Goal: Transaction & Acquisition: Purchase product/service

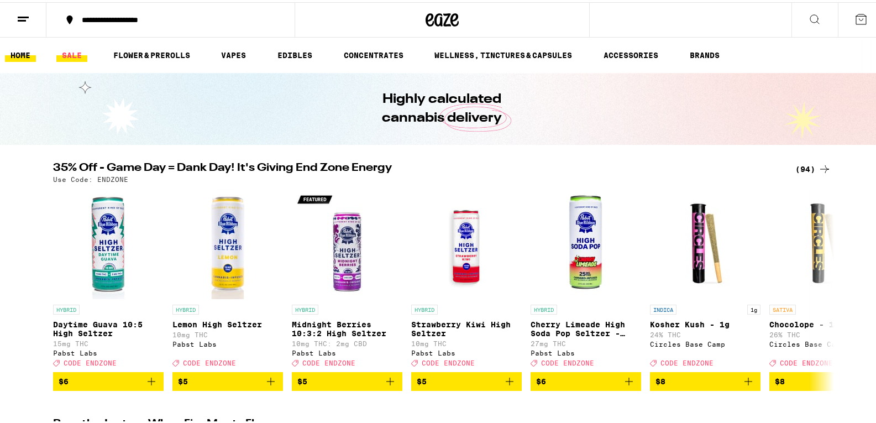
click at [80, 54] on link "SALE" at bounding box center [71, 52] width 31 height 13
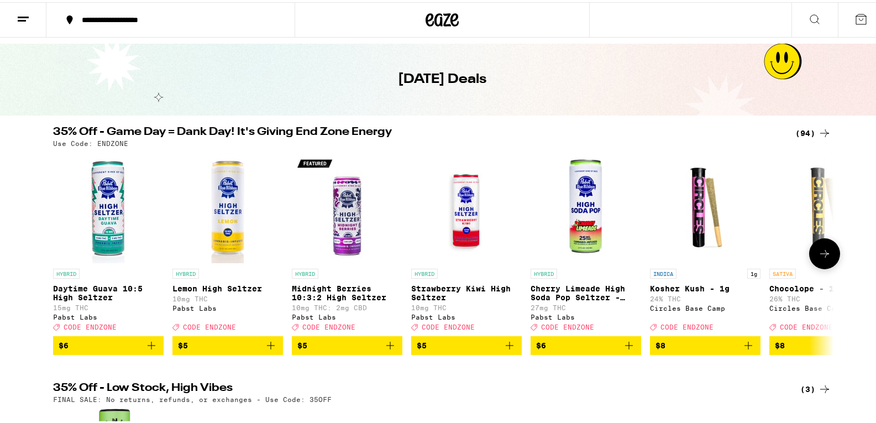
scroll to position [55, 0]
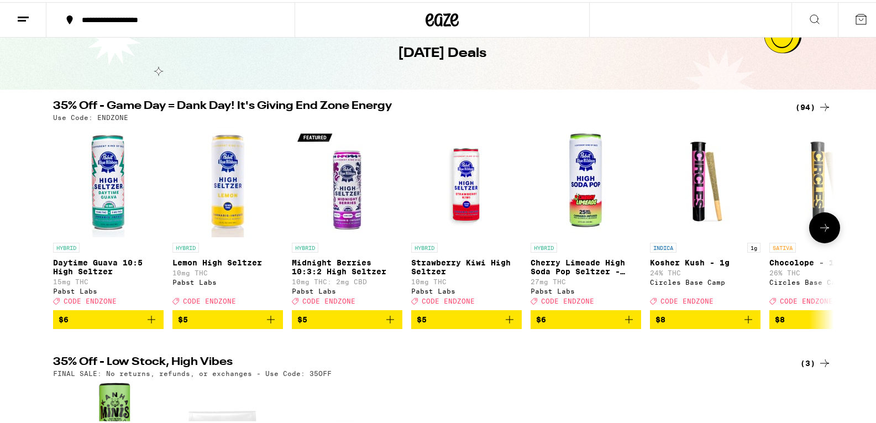
click at [819, 231] on icon at bounding box center [824, 225] width 13 height 13
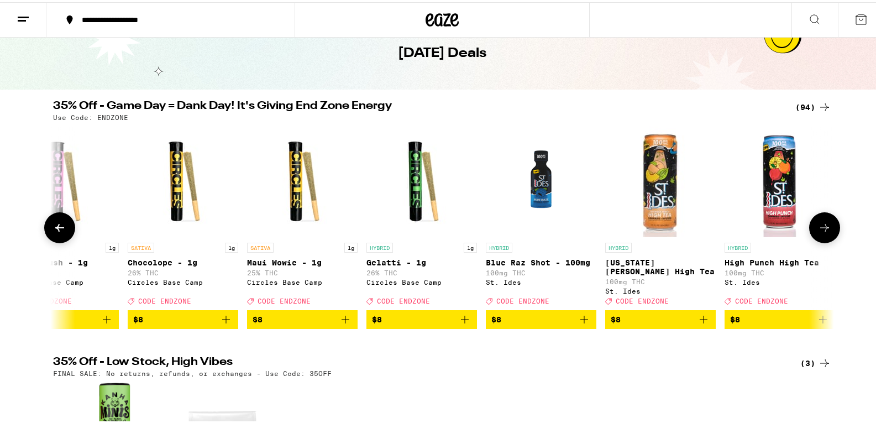
scroll to position [0, 658]
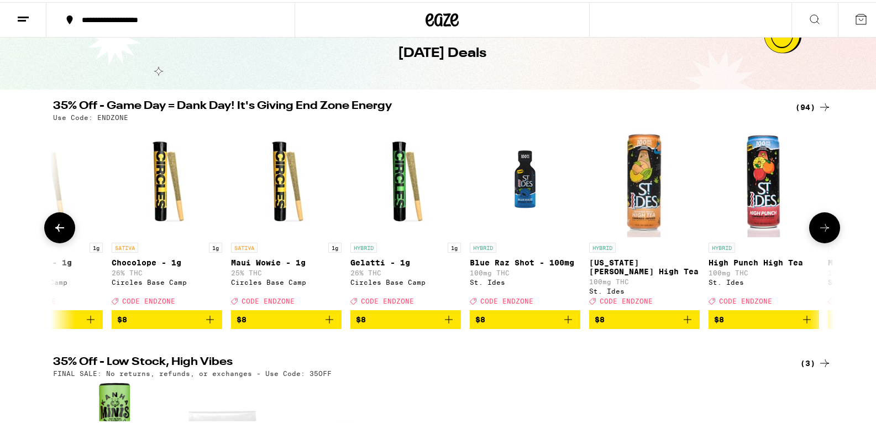
click at [821, 231] on icon at bounding box center [824, 225] width 13 height 13
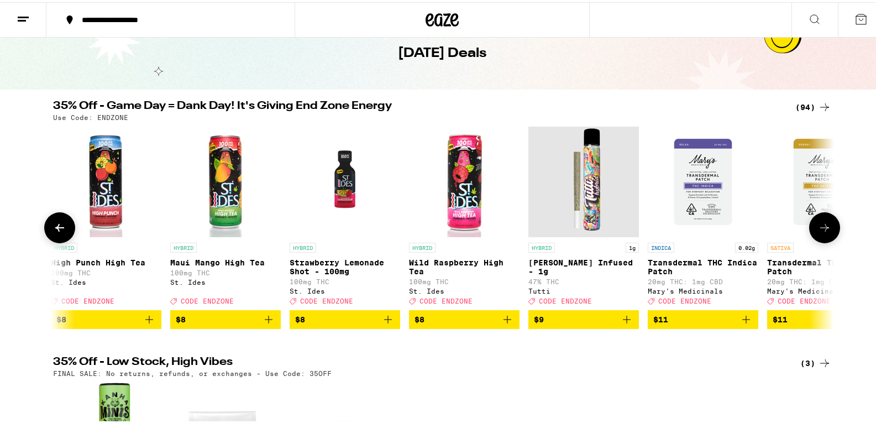
click at [821, 231] on icon at bounding box center [824, 225] width 13 height 13
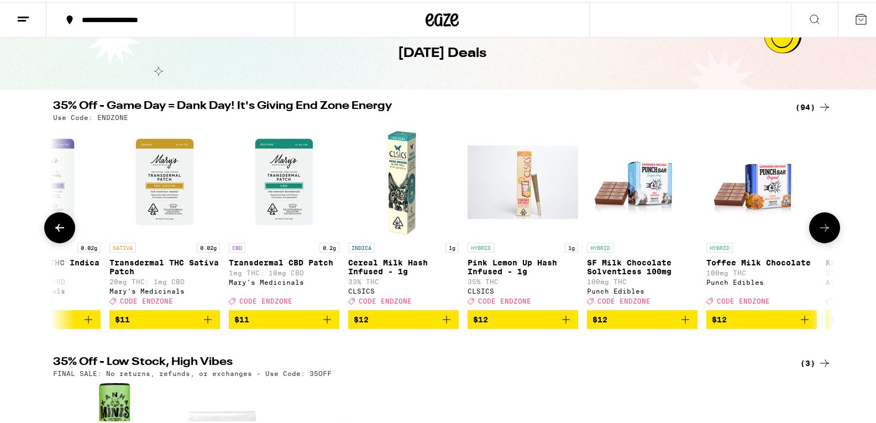
click at [821, 231] on icon at bounding box center [824, 225] width 13 height 13
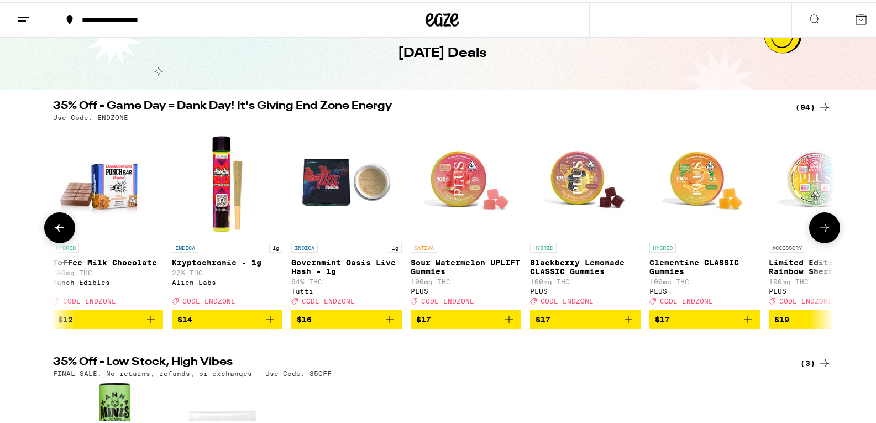
scroll to position [0, 2631]
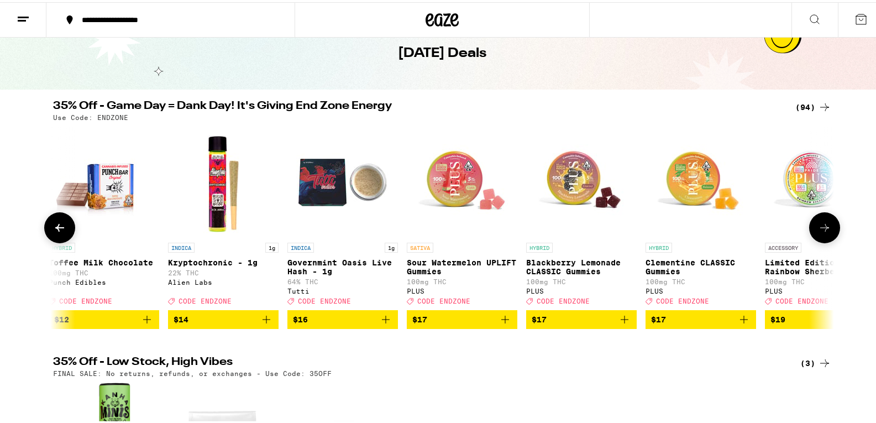
click at [821, 231] on icon at bounding box center [824, 225] width 13 height 13
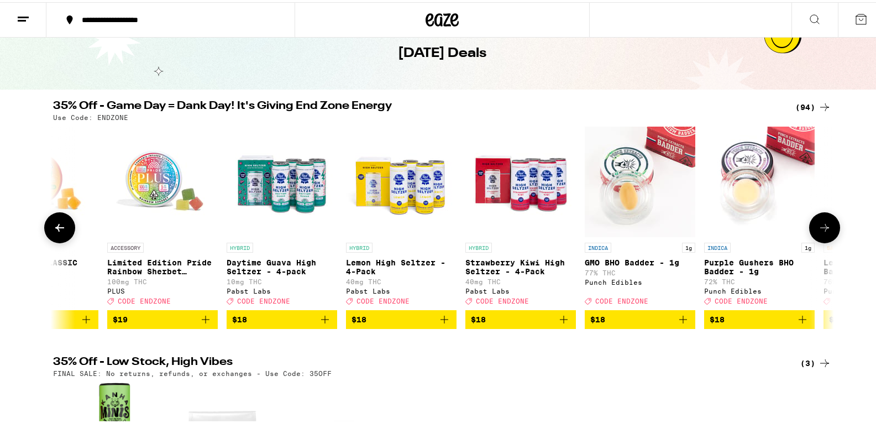
click at [821, 231] on icon at bounding box center [824, 225] width 13 height 13
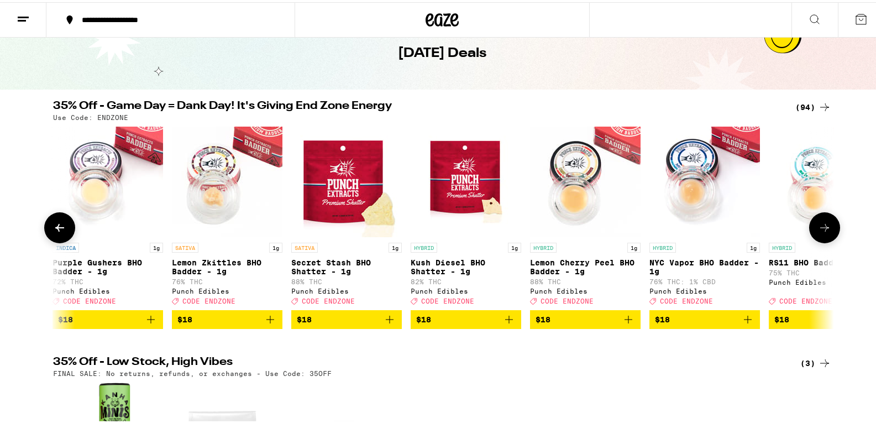
scroll to position [0, 3947]
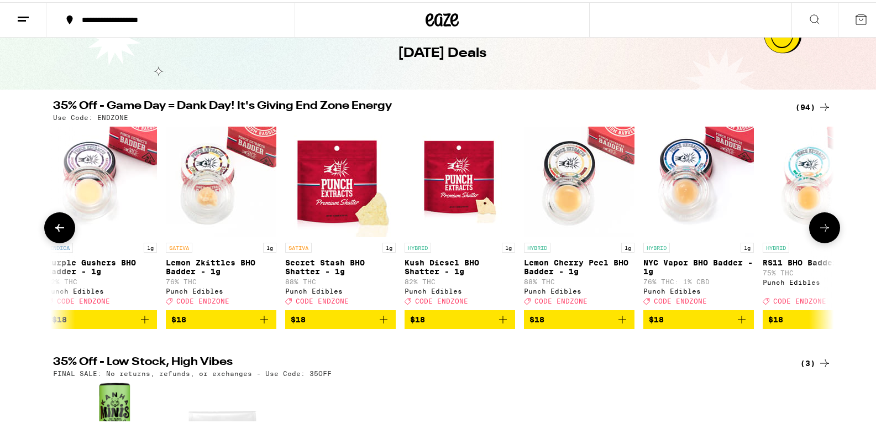
click at [821, 231] on icon at bounding box center [824, 225] width 13 height 13
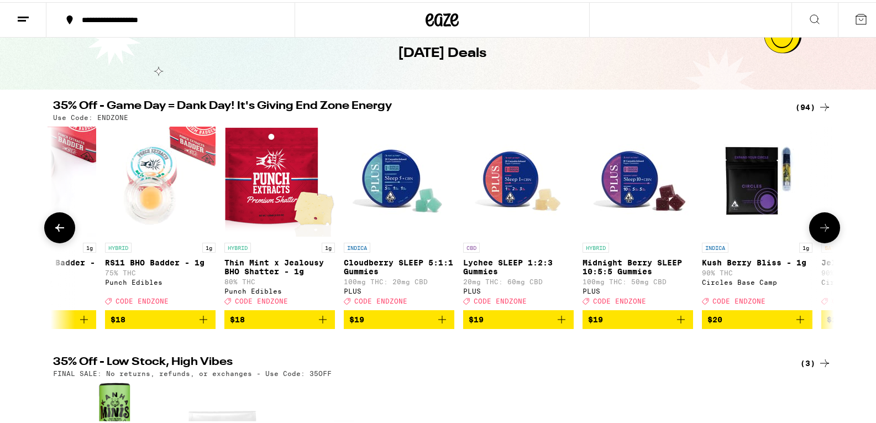
click at [821, 231] on icon at bounding box center [824, 225] width 13 height 13
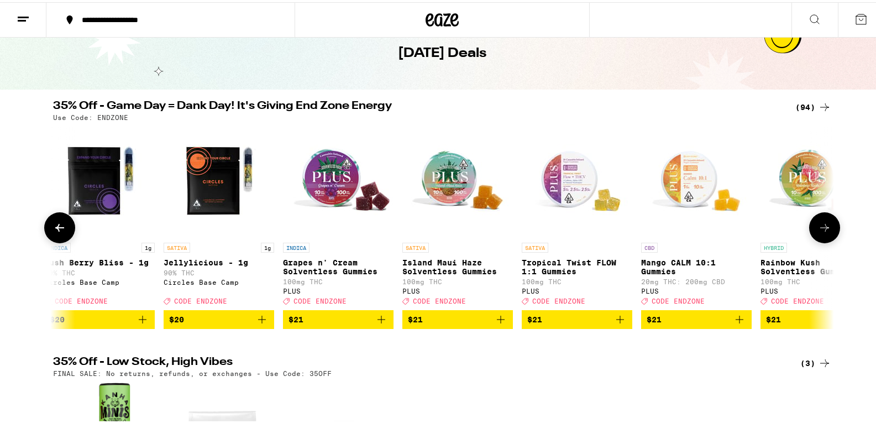
click at [821, 231] on icon at bounding box center [824, 225] width 13 height 13
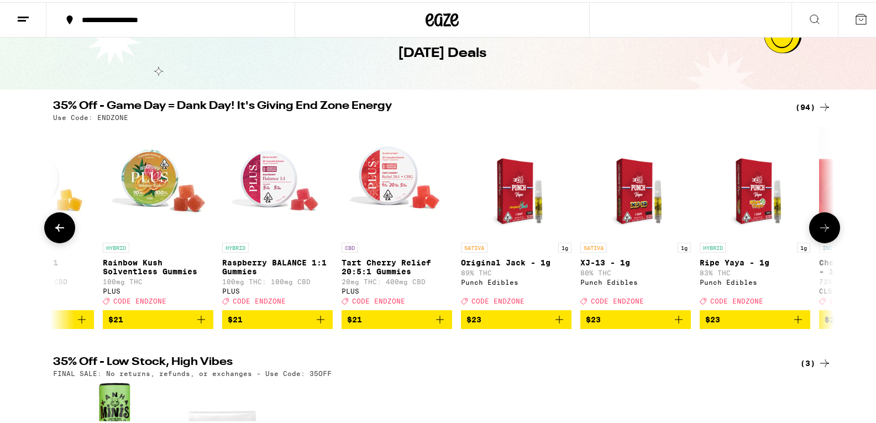
click at [821, 231] on icon at bounding box center [824, 225] width 13 height 13
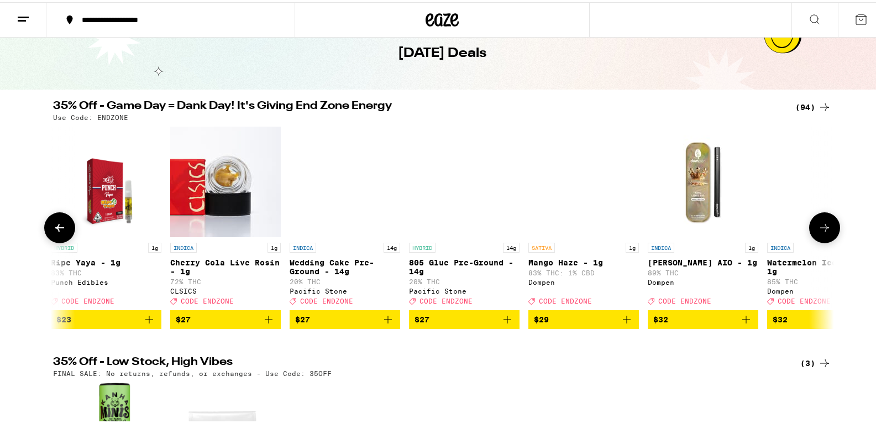
scroll to position [0, 6578]
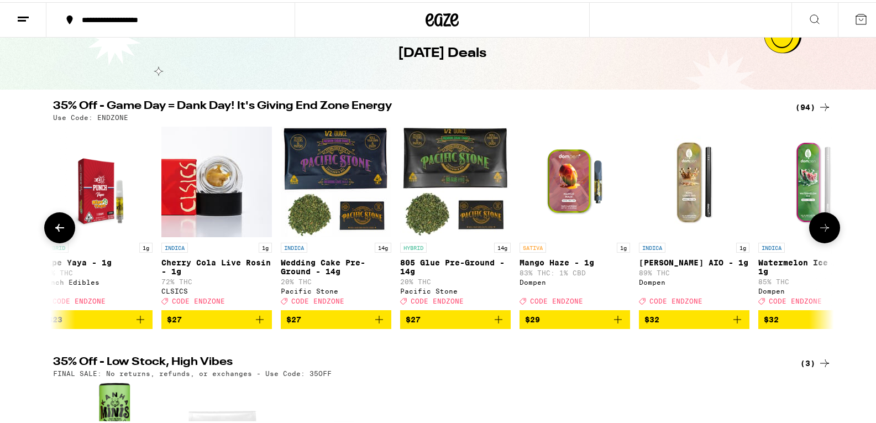
click at [823, 227] on icon at bounding box center [824, 225] width 13 height 13
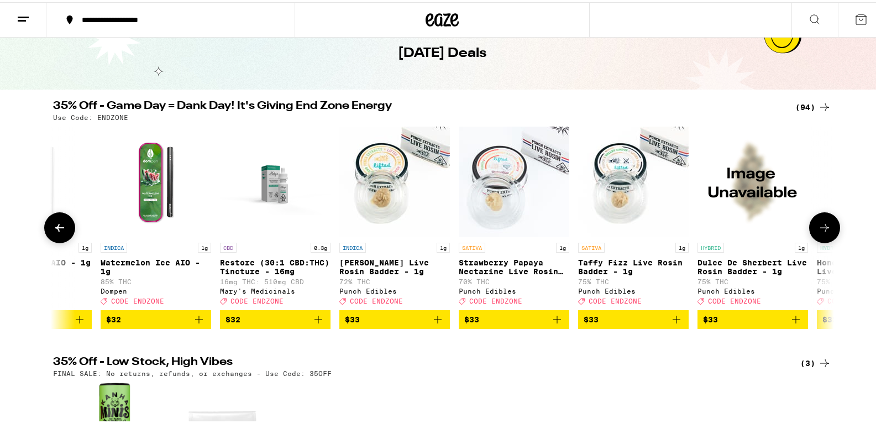
click at [818, 232] on icon at bounding box center [824, 225] width 13 height 13
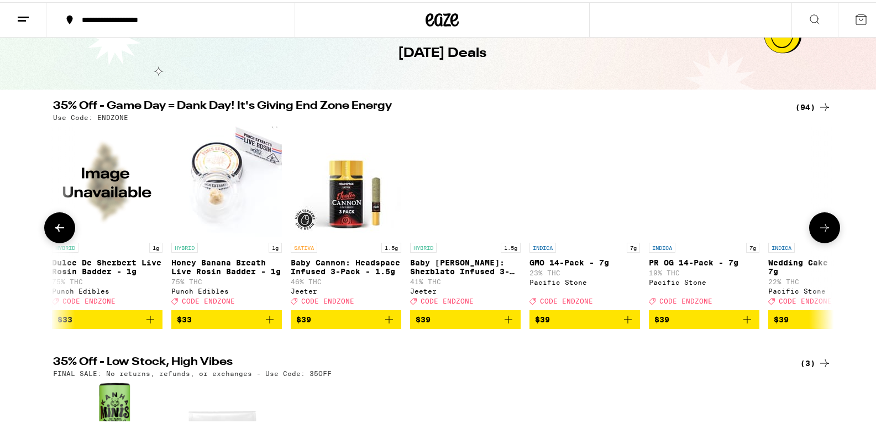
scroll to position [0, 7894]
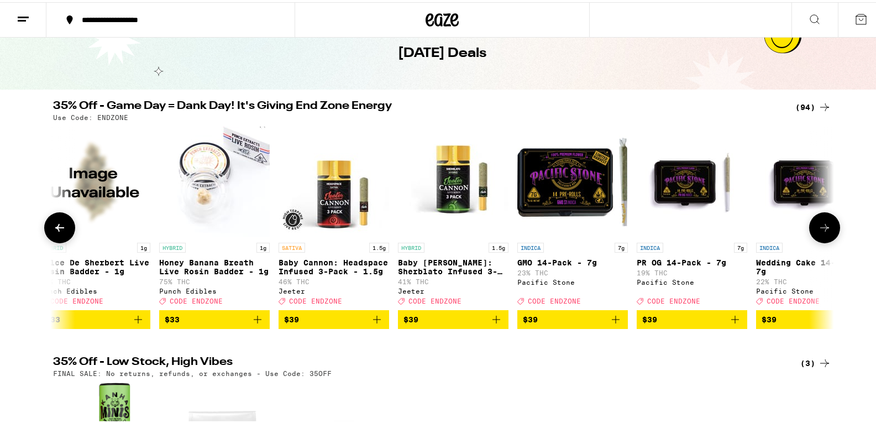
click at [812, 229] on button at bounding box center [824, 225] width 31 height 31
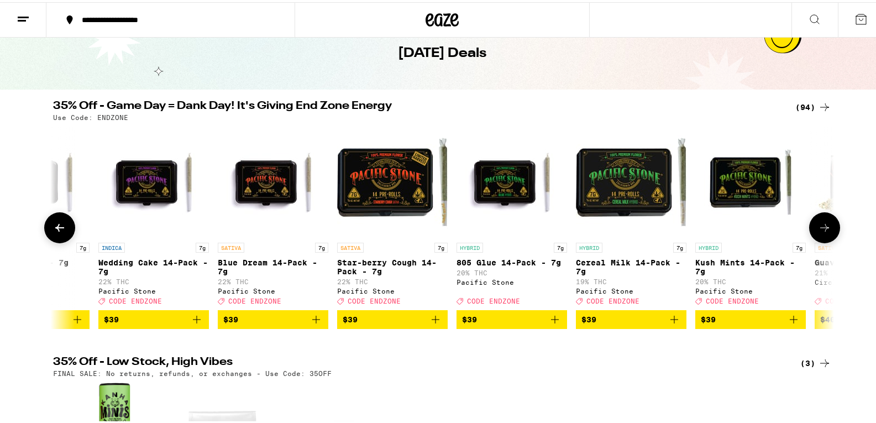
click at [817, 241] on button at bounding box center [824, 225] width 31 height 31
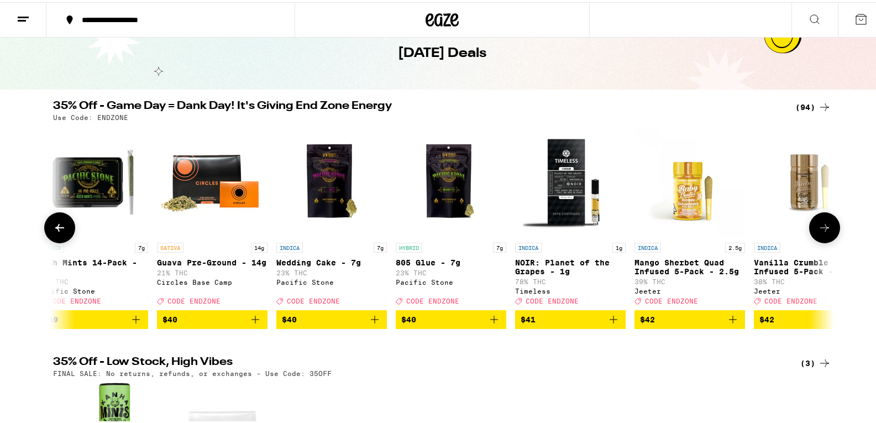
click at [816, 241] on button at bounding box center [824, 225] width 31 height 31
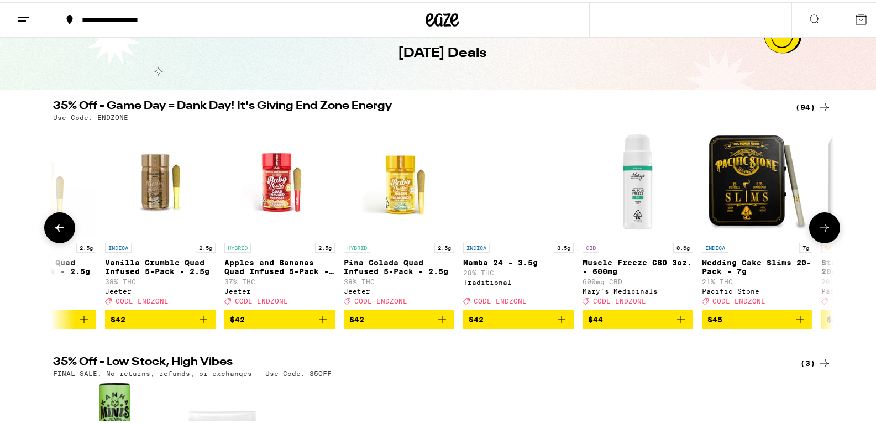
scroll to position [0, 9867]
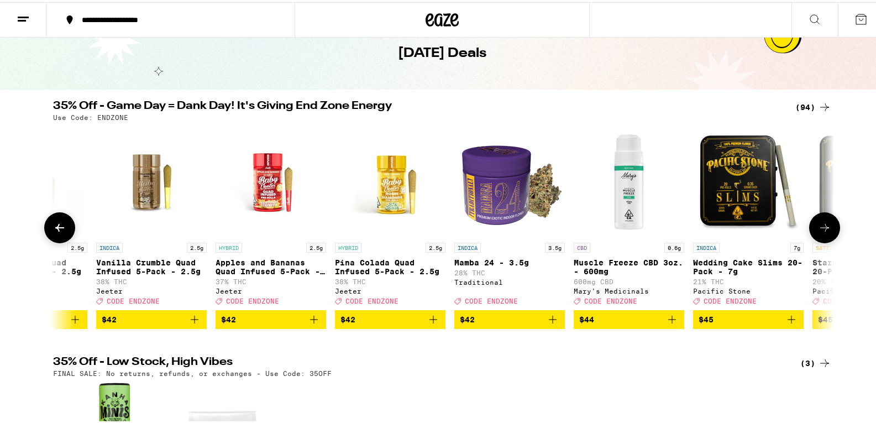
click at [816, 241] on button at bounding box center [824, 225] width 31 height 31
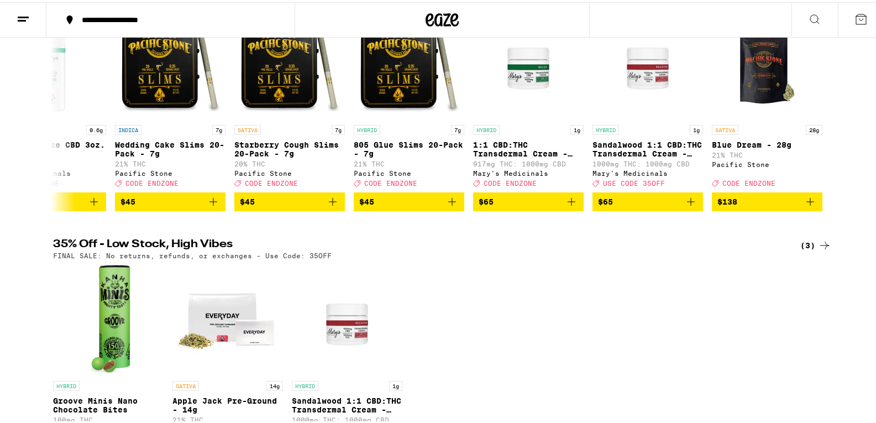
scroll to position [0, 0]
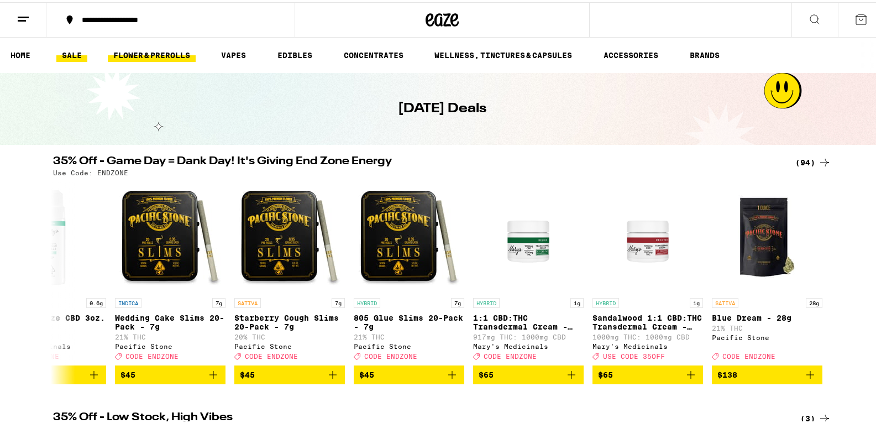
click at [174, 58] on link "FLOWER & PREROLLS" at bounding box center [152, 52] width 88 height 13
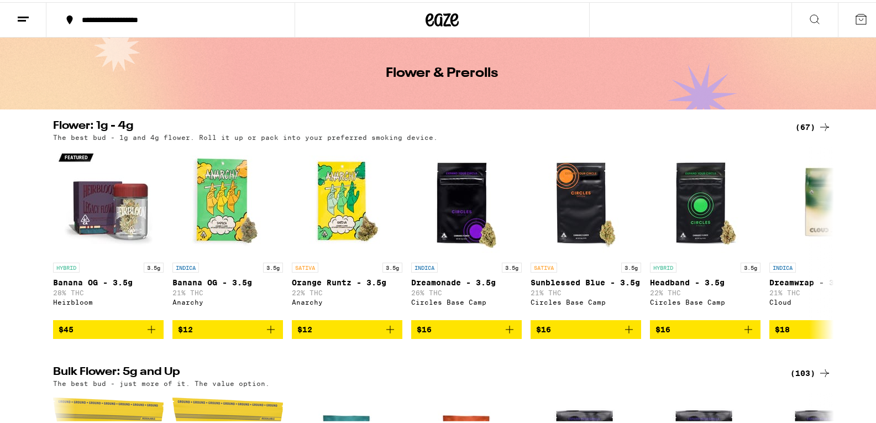
scroll to position [55, 0]
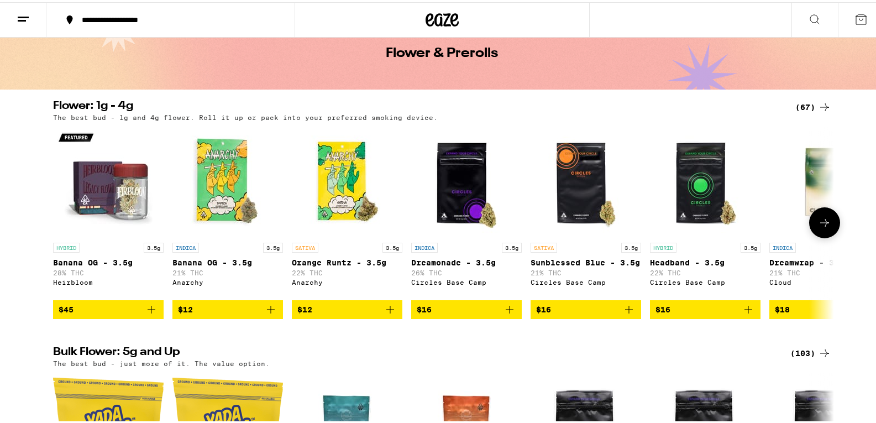
click at [828, 224] on button at bounding box center [824, 220] width 31 height 31
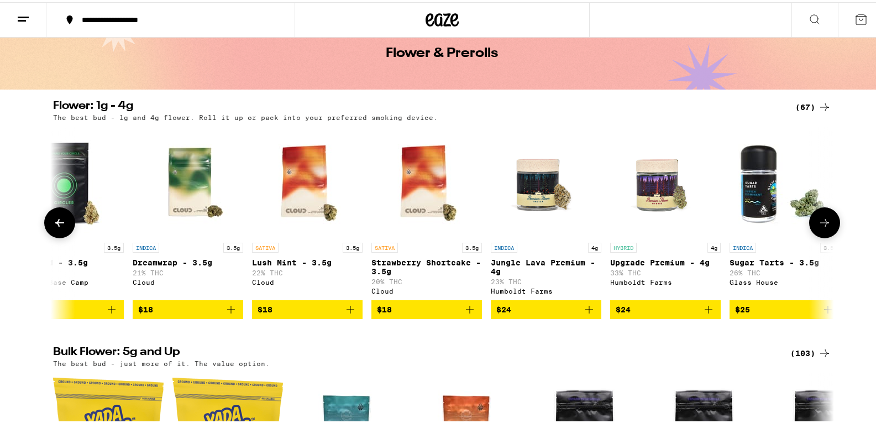
scroll to position [0, 658]
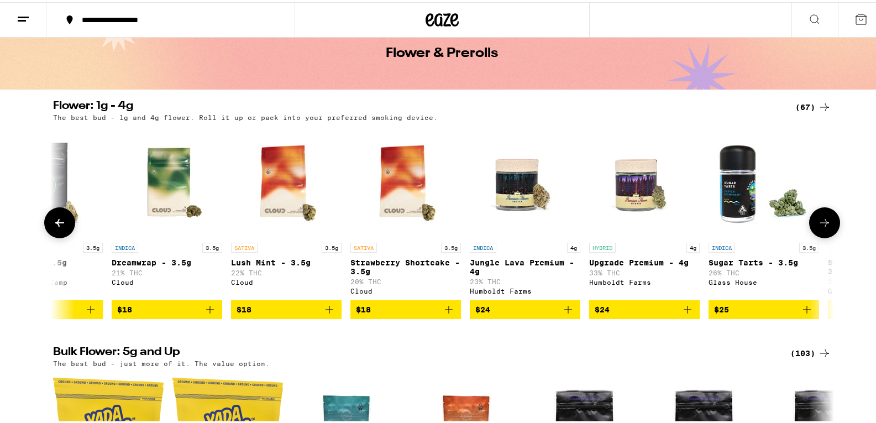
click at [828, 224] on button at bounding box center [824, 220] width 31 height 31
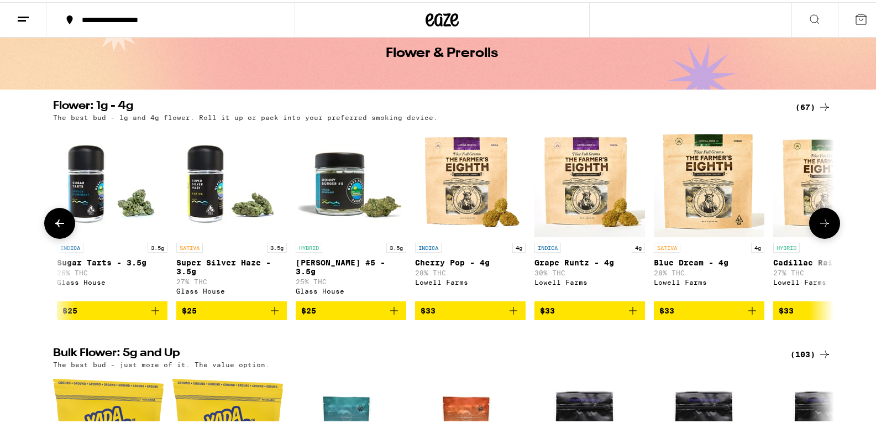
scroll to position [0, 1316]
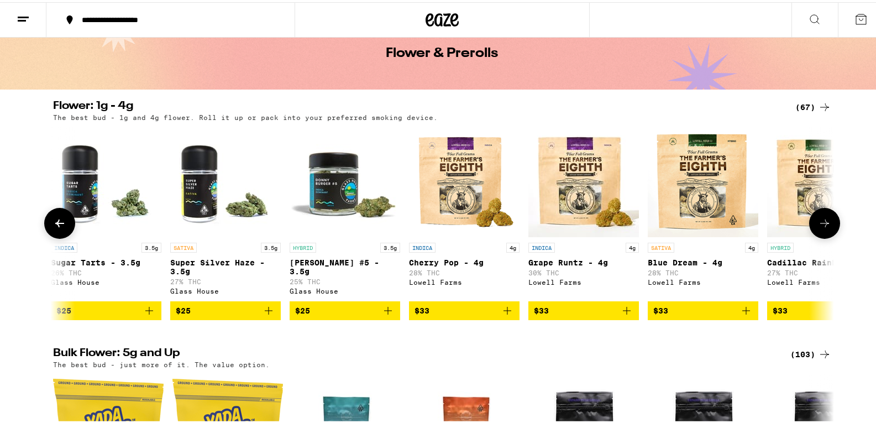
click at [828, 224] on button at bounding box center [824, 221] width 31 height 31
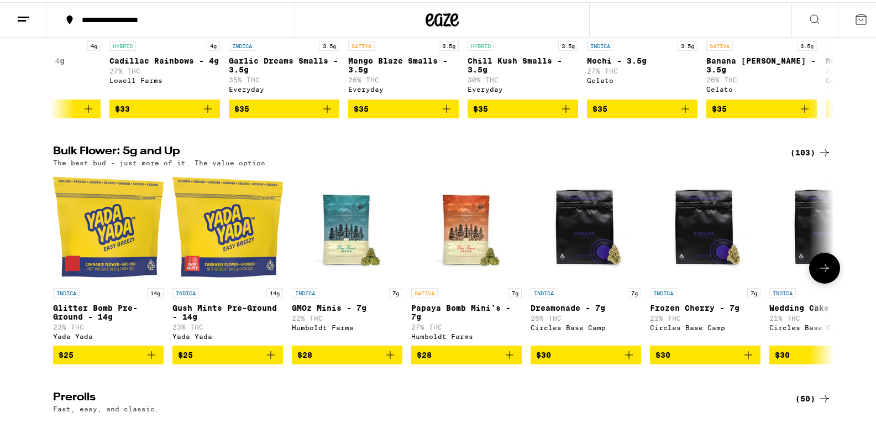
scroll to position [276, 0]
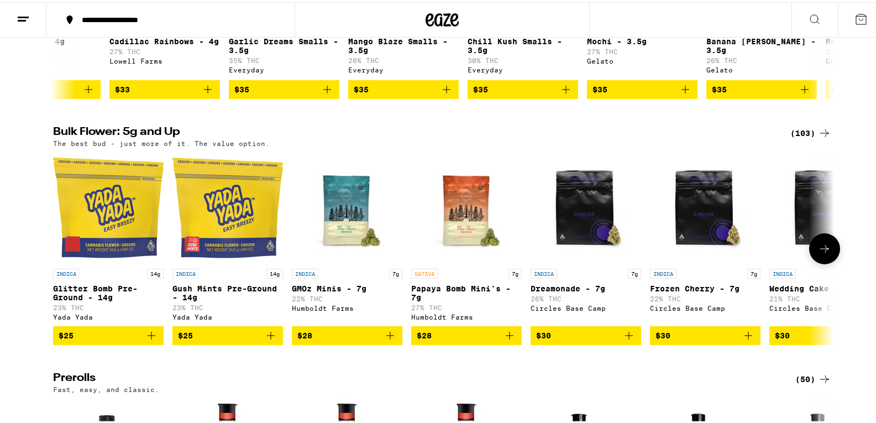
click at [821, 253] on icon at bounding box center [824, 246] width 13 height 13
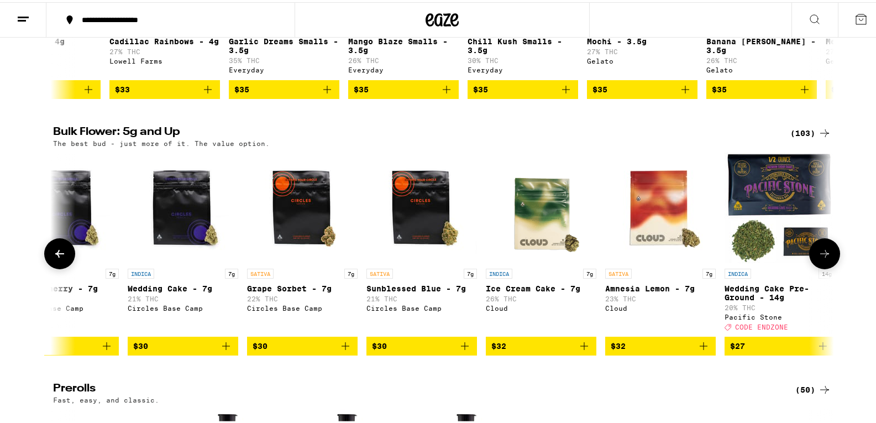
scroll to position [0, 658]
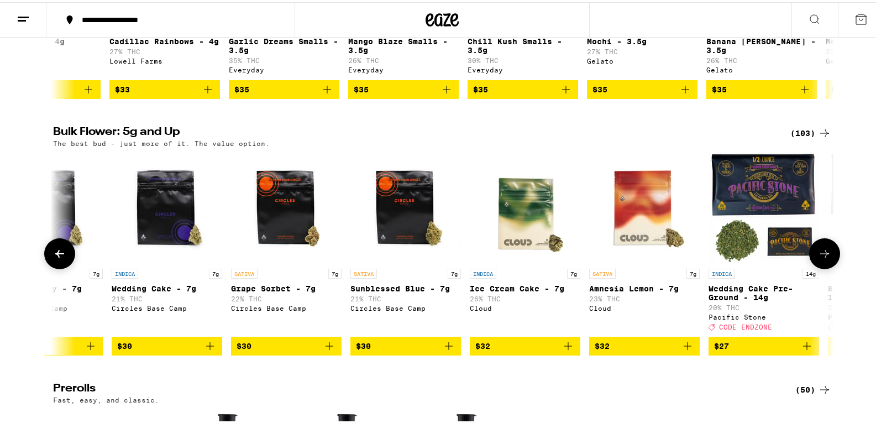
click at [821, 258] on icon at bounding box center [824, 251] width 13 height 13
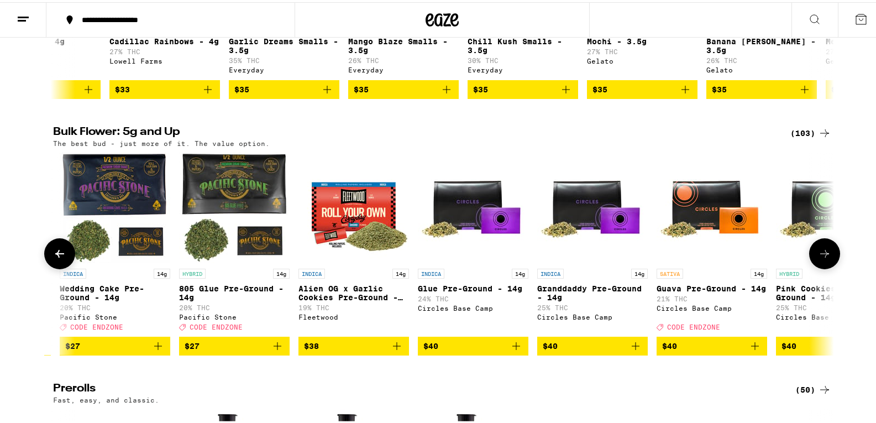
scroll to position [0, 1316]
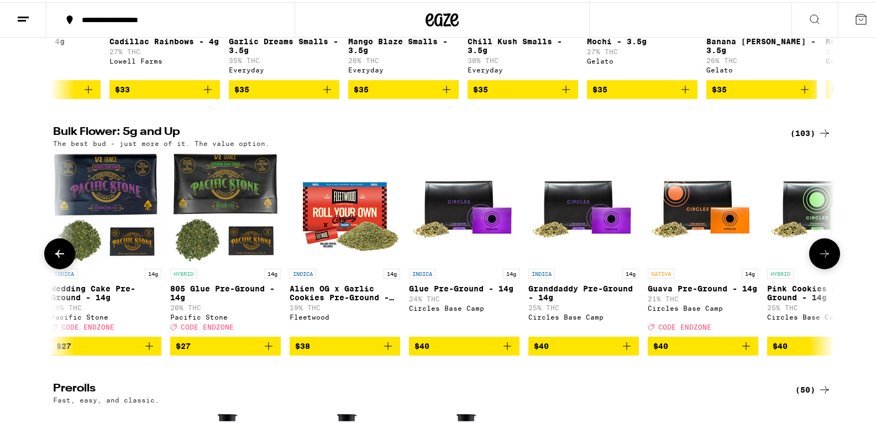
click at [821, 258] on icon at bounding box center [824, 251] width 13 height 13
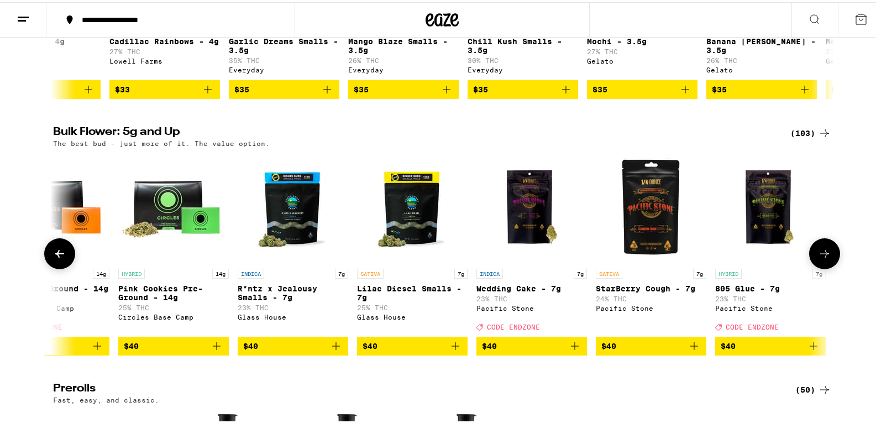
scroll to position [0, 1973]
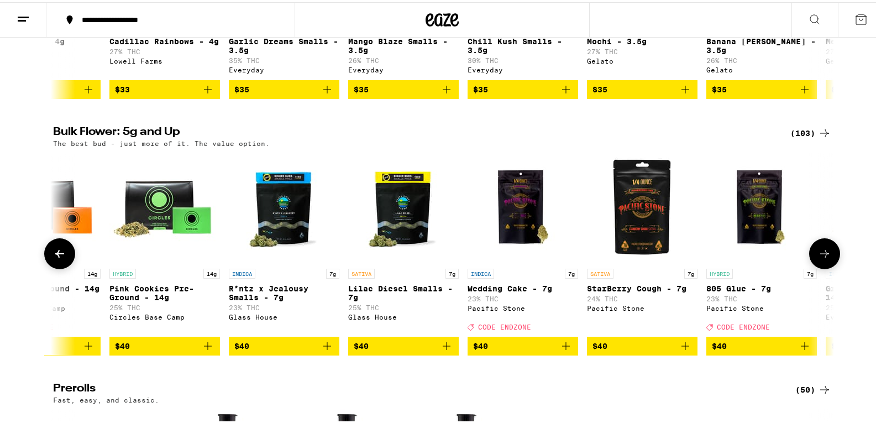
click at [821, 258] on icon at bounding box center [824, 251] width 13 height 13
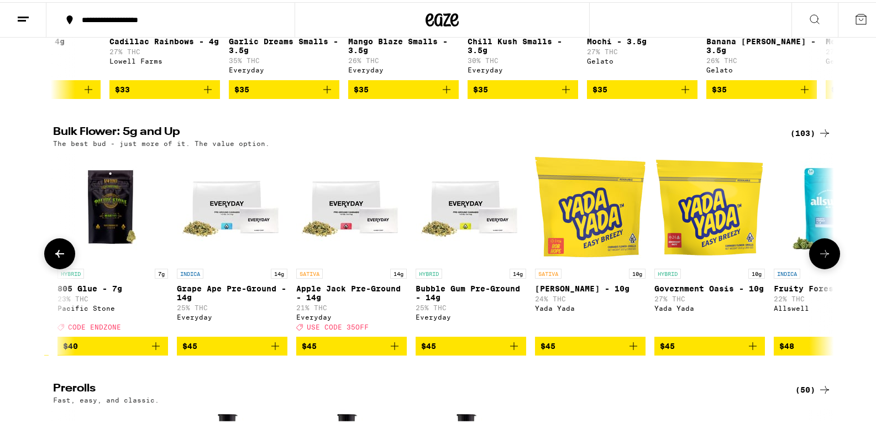
scroll to position [0, 2631]
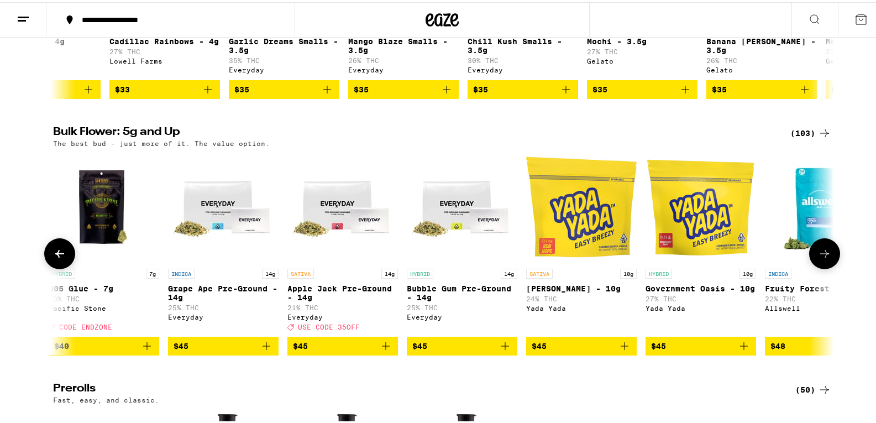
click at [703, 231] on img "Open page for Government Oasis - 10g from Yada Yada" at bounding box center [701, 205] width 111 height 111
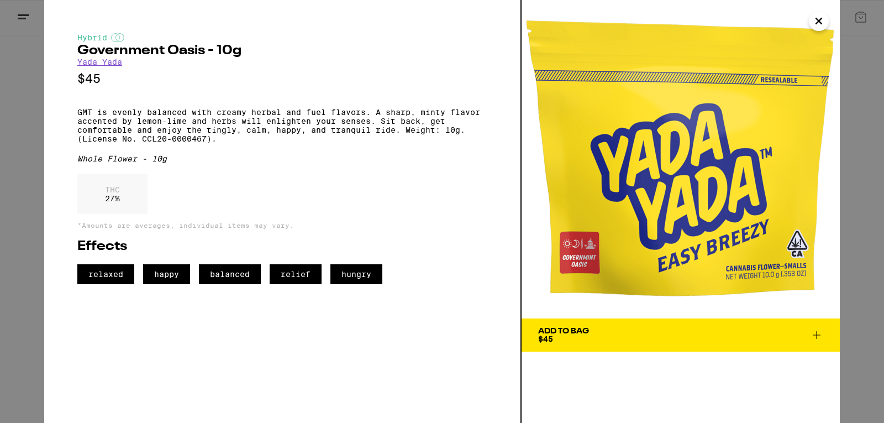
click at [557, 334] on div "Add To Bag" at bounding box center [563, 331] width 51 height 8
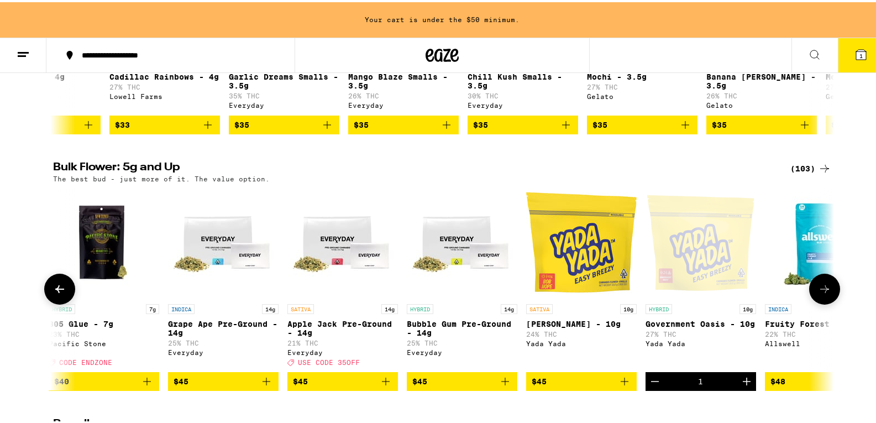
scroll to position [312, 0]
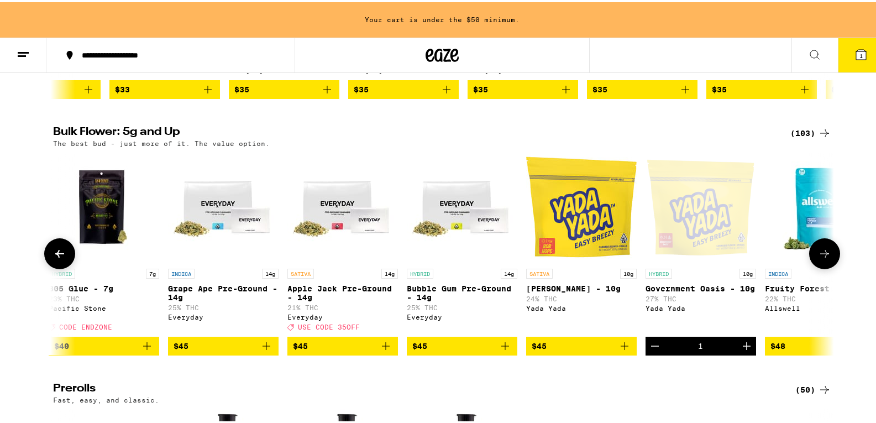
click at [825, 258] on icon at bounding box center [824, 251] width 13 height 13
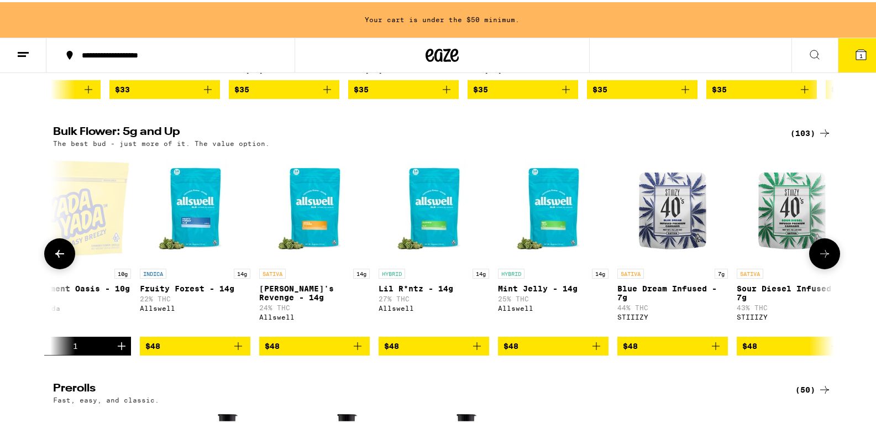
scroll to position [0, 3289]
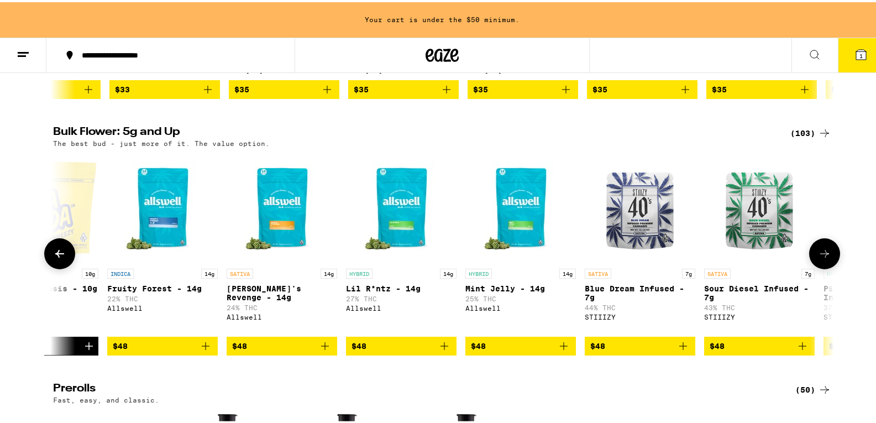
click at [825, 258] on icon at bounding box center [824, 251] width 13 height 13
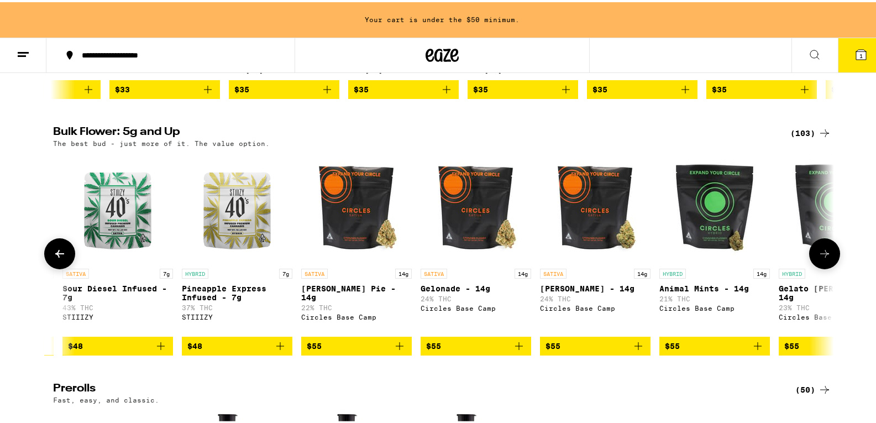
scroll to position [0, 3947]
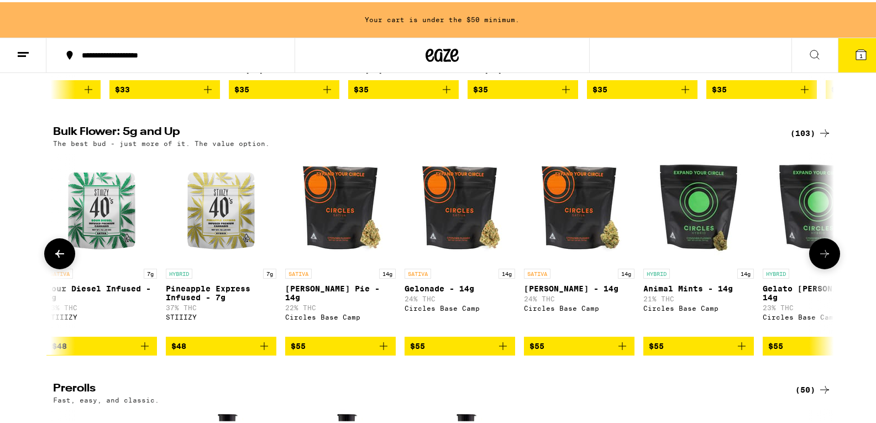
click at [825, 258] on icon at bounding box center [824, 251] width 13 height 13
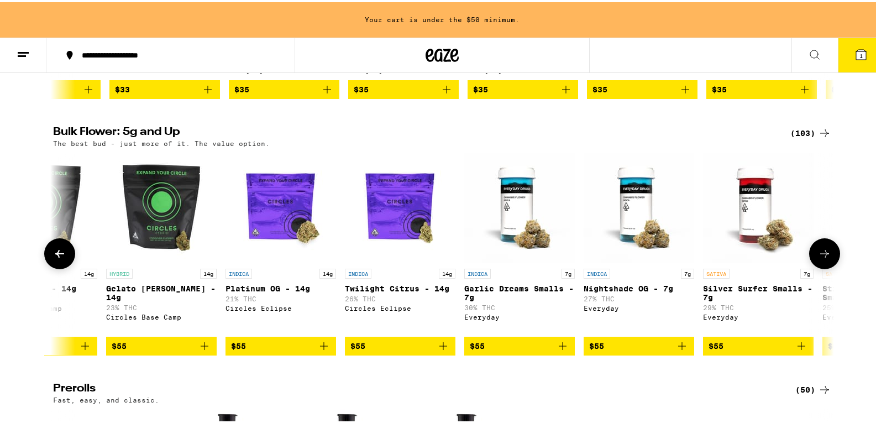
scroll to position [0, 4605]
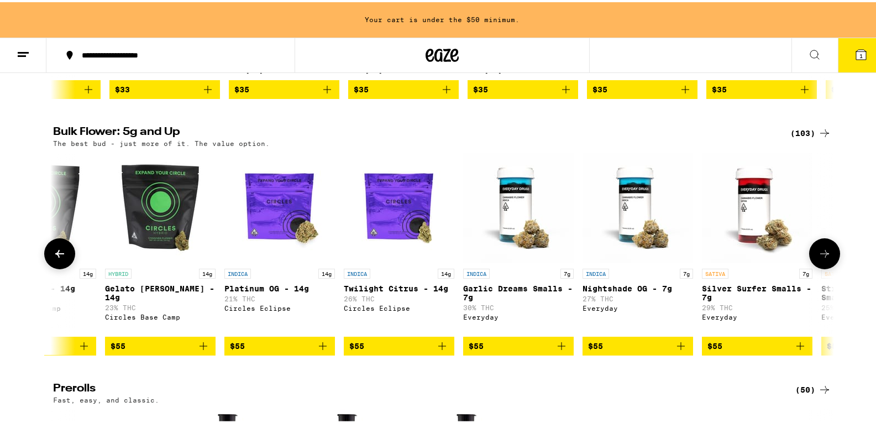
click at [825, 255] on icon at bounding box center [824, 252] width 9 height 8
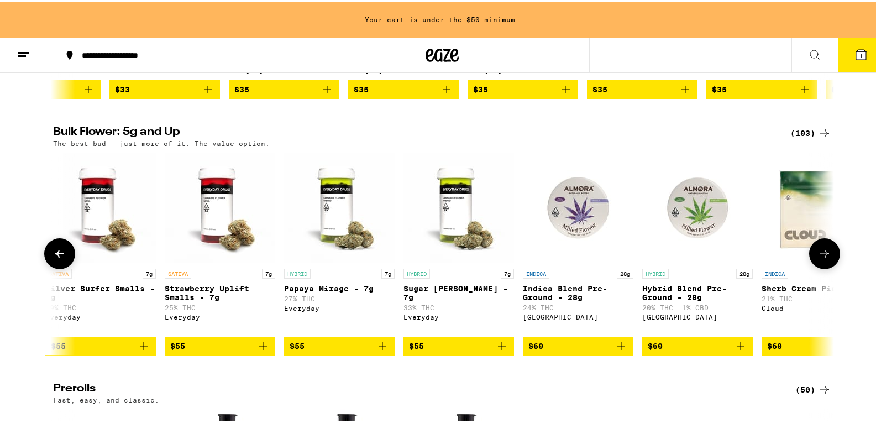
scroll to position [0, 5263]
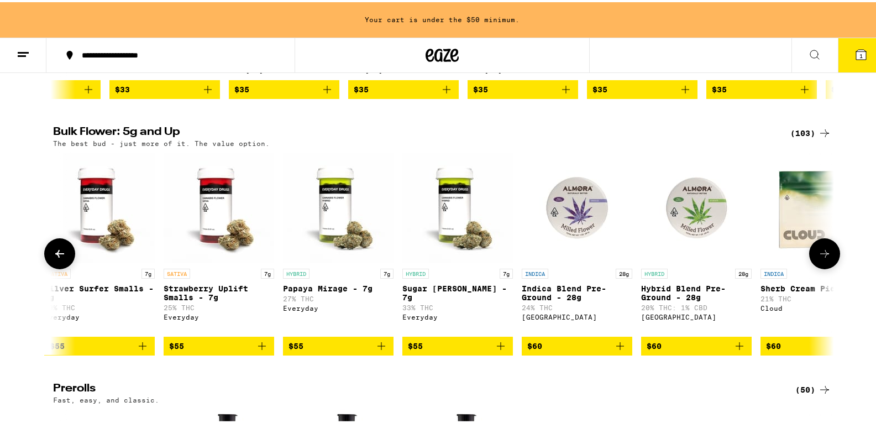
click at [822, 258] on icon at bounding box center [824, 251] width 13 height 13
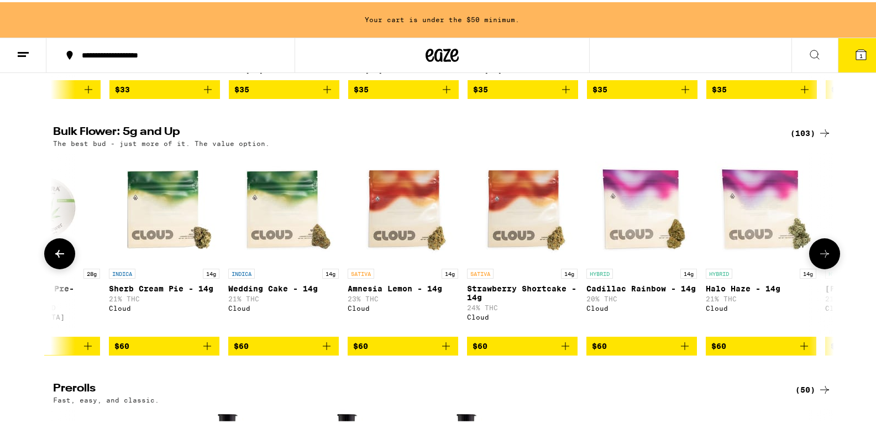
scroll to position [0, 5920]
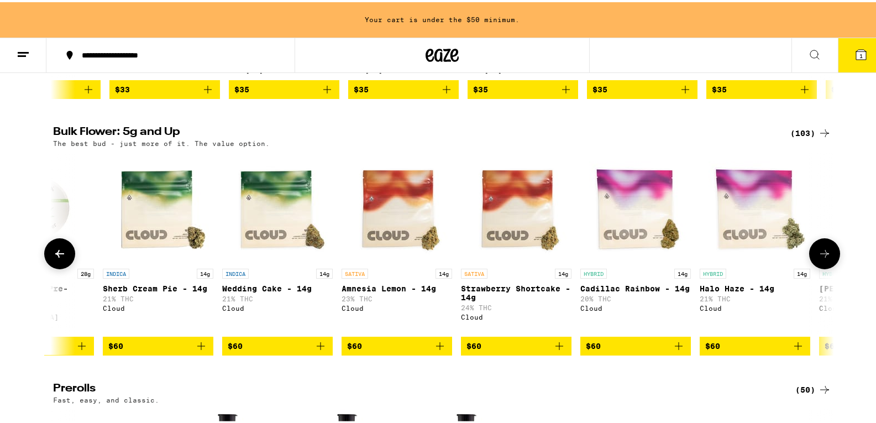
click at [822, 258] on icon at bounding box center [824, 251] width 13 height 13
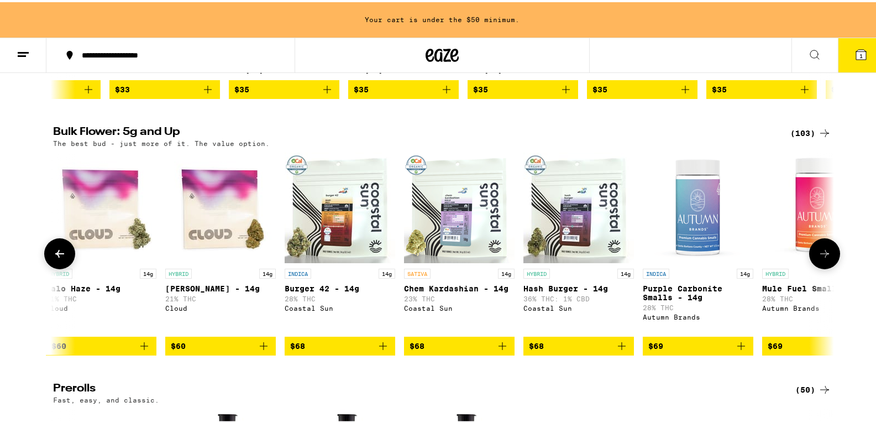
scroll to position [0, 6578]
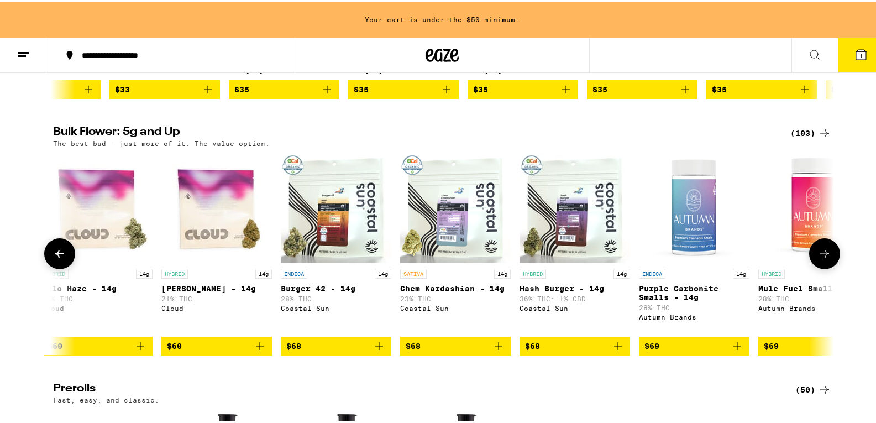
click at [820, 258] on icon at bounding box center [824, 251] width 13 height 13
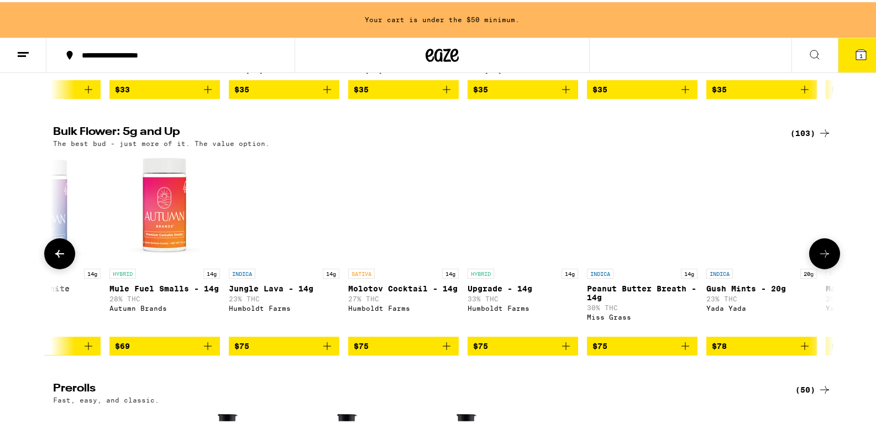
scroll to position [0, 7236]
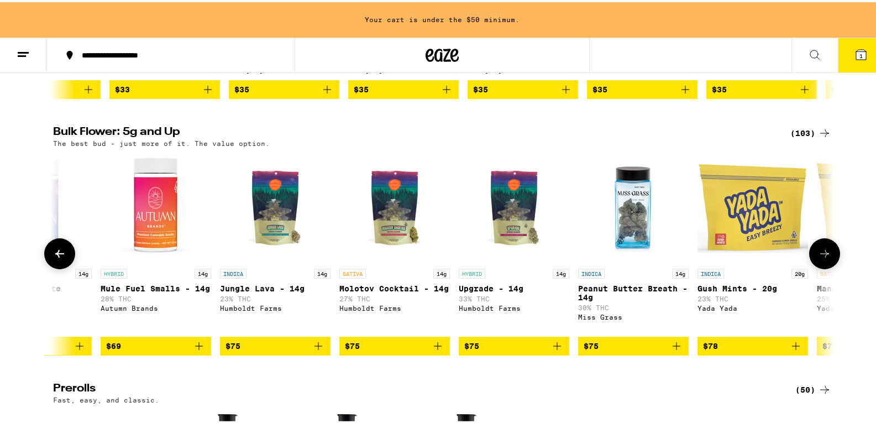
click at [820, 258] on icon at bounding box center [824, 251] width 13 height 13
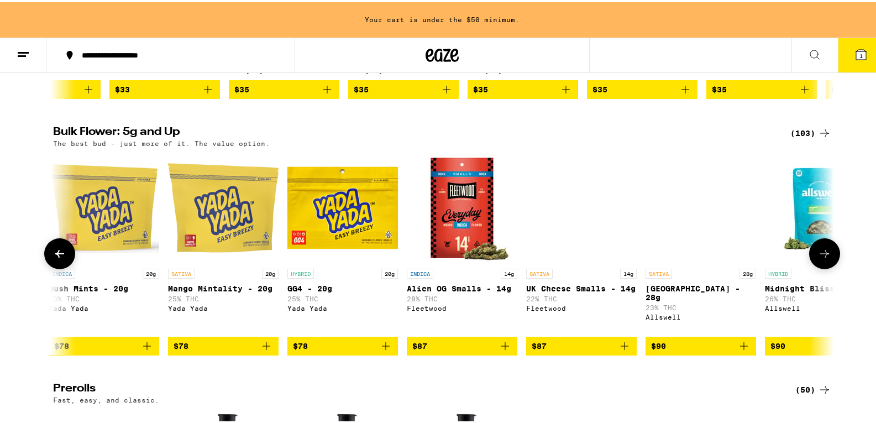
scroll to position [0, 7894]
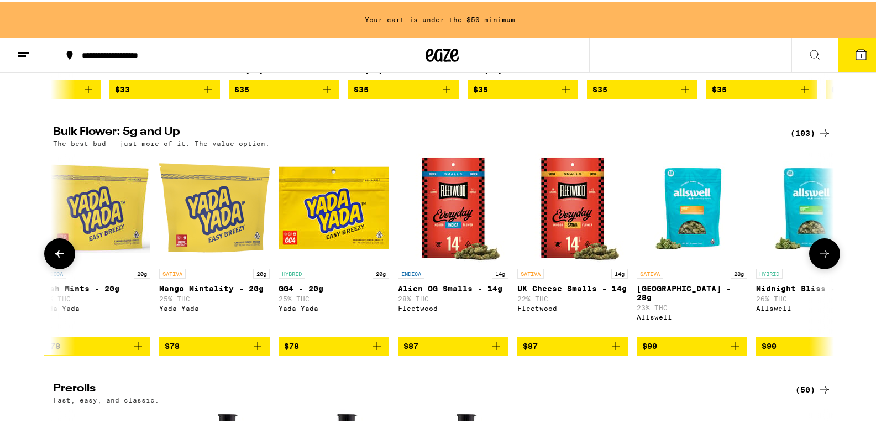
click at [61, 258] on icon at bounding box center [59, 251] width 13 height 13
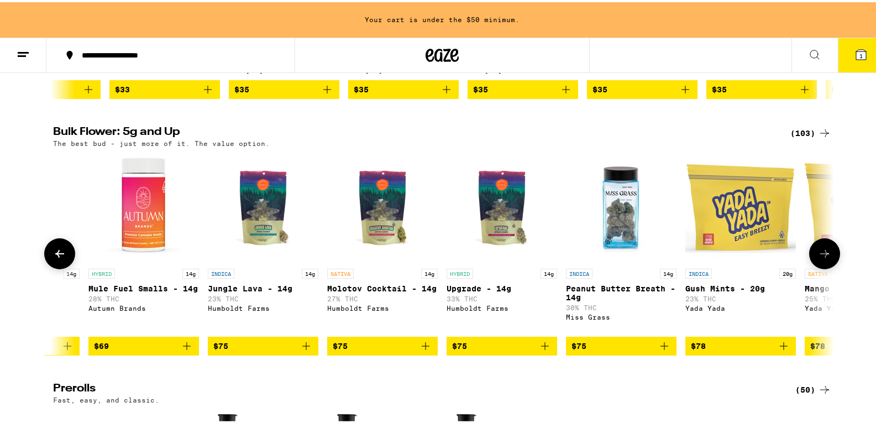
scroll to position [0, 7236]
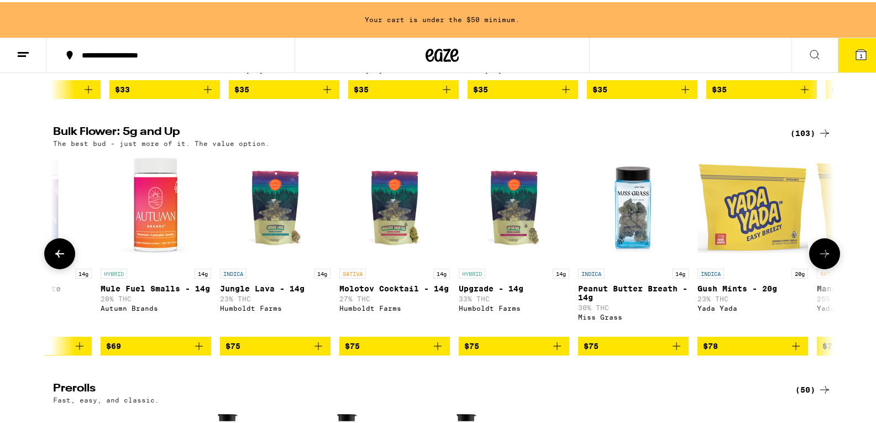
click at [818, 258] on icon at bounding box center [824, 251] width 13 height 13
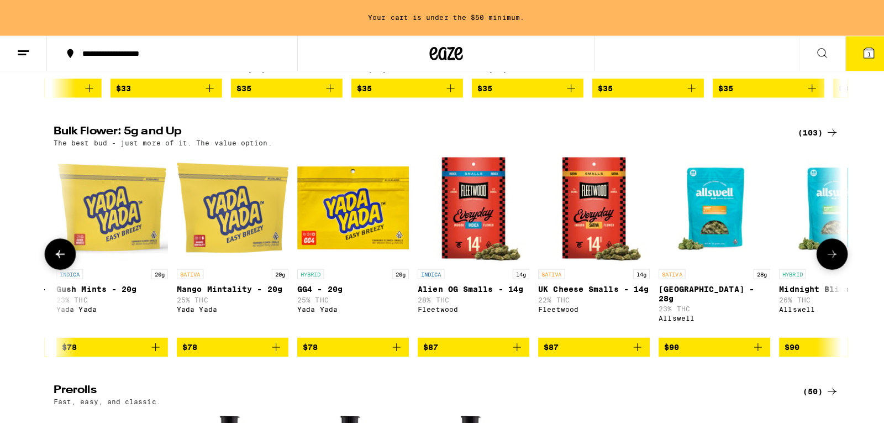
scroll to position [0, 7894]
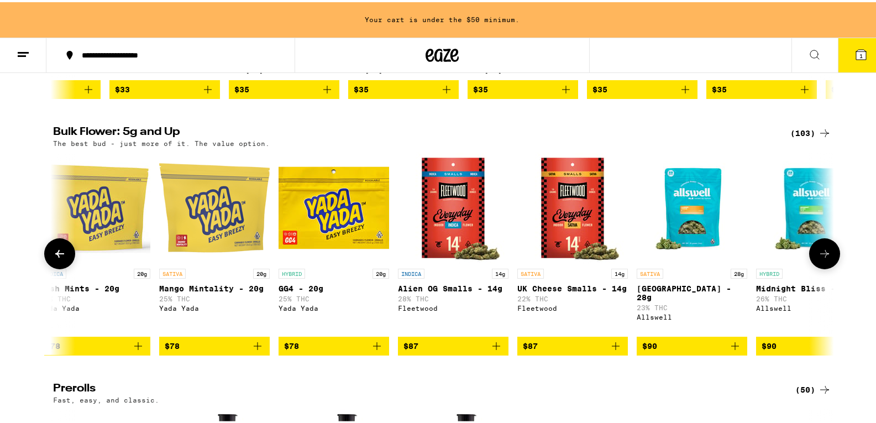
click at [289, 291] on p "GG4 - 20g" at bounding box center [334, 286] width 111 height 9
click at [221, 206] on img "Open page for Mango Mintality - 20g from Yada Yada" at bounding box center [214, 205] width 111 height 111
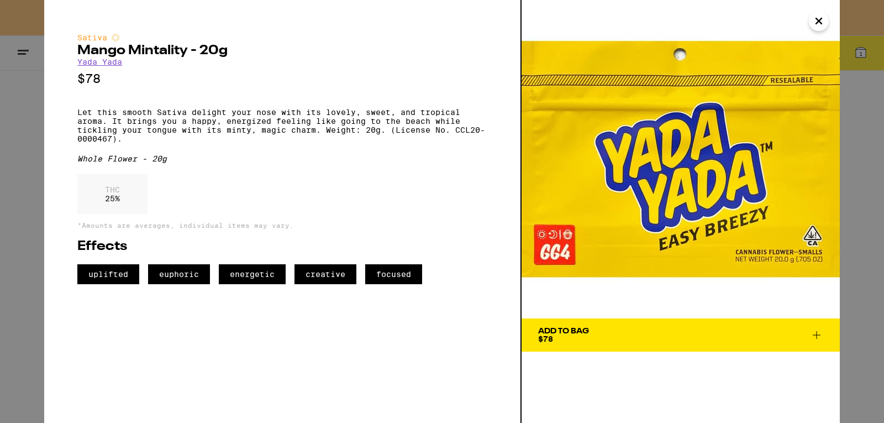
click at [588, 335] on div "Add To Bag" at bounding box center [563, 331] width 51 height 8
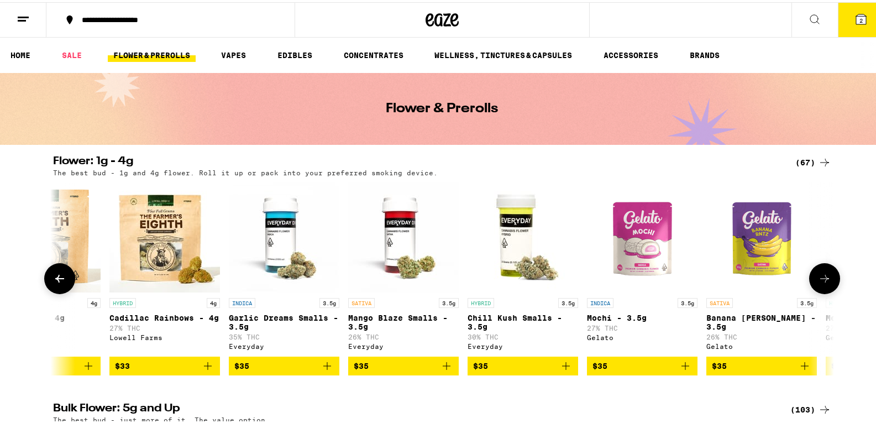
click at [53, 283] on icon at bounding box center [59, 276] width 13 height 13
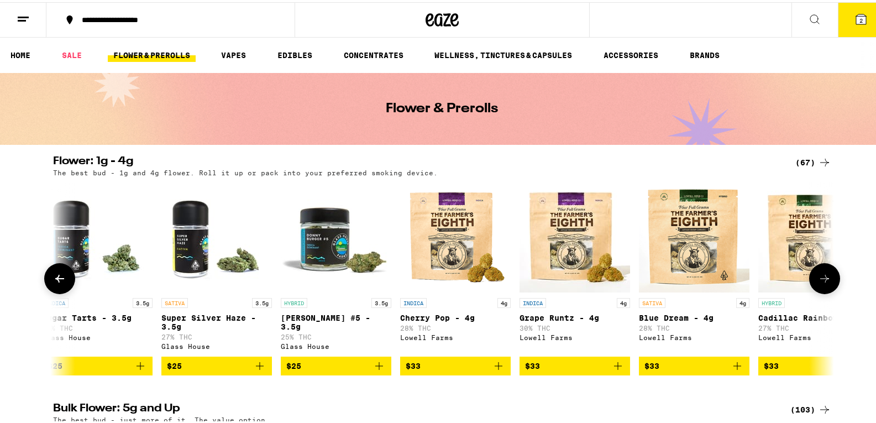
scroll to position [0, 1316]
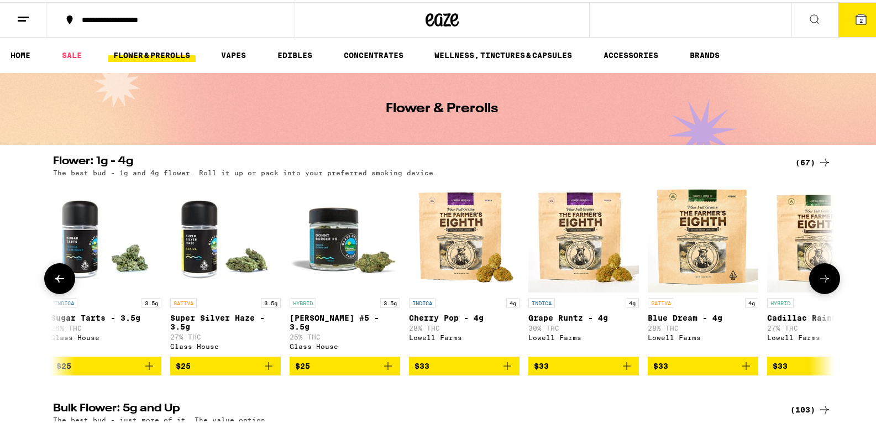
click at [53, 283] on icon at bounding box center [59, 276] width 13 height 13
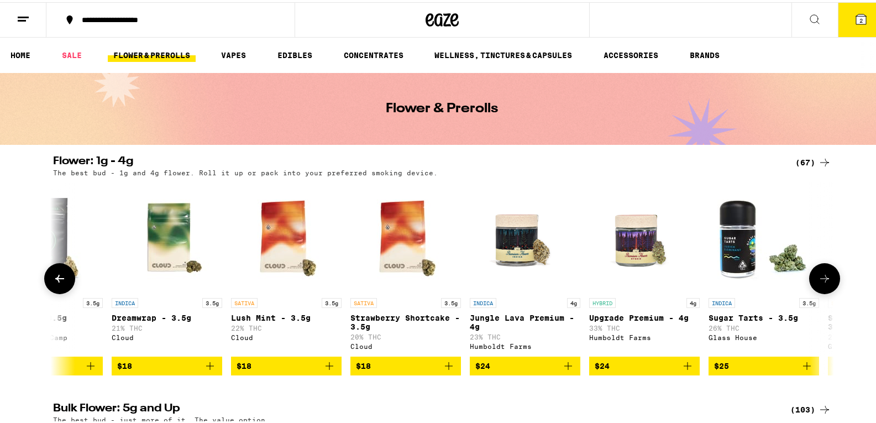
click at [53, 283] on icon at bounding box center [59, 276] width 13 height 13
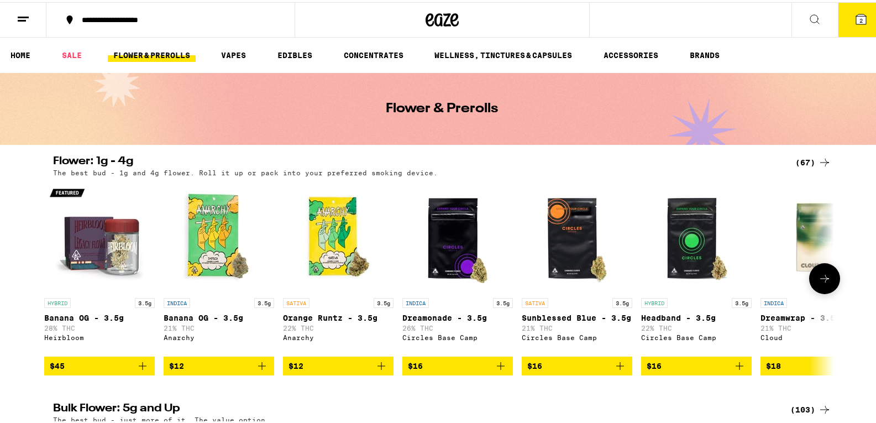
scroll to position [0, 0]
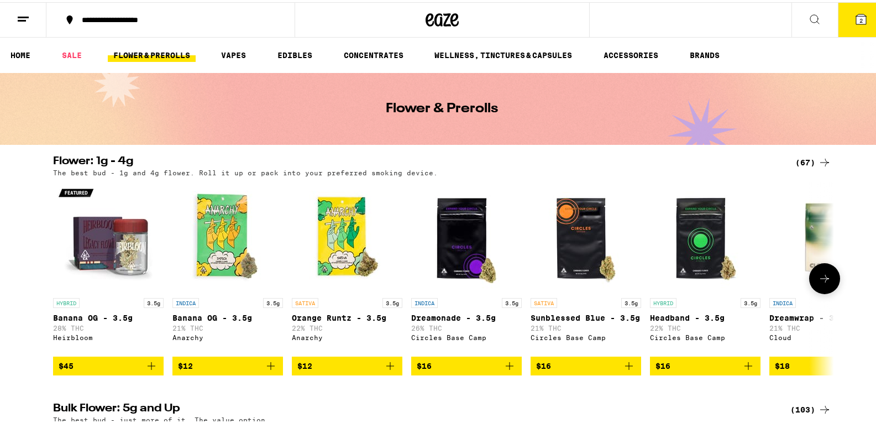
click at [53, 283] on div at bounding box center [59, 276] width 31 height 31
click at [835, 275] on button at bounding box center [824, 276] width 31 height 31
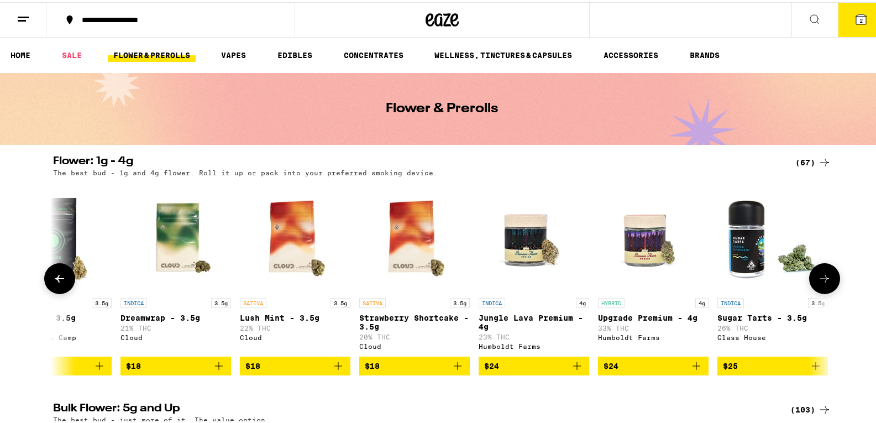
scroll to position [0, 658]
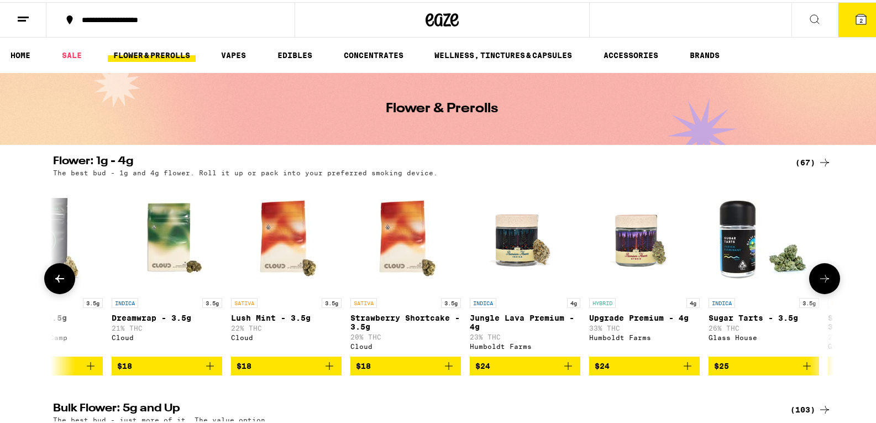
click at [833, 275] on button at bounding box center [824, 276] width 31 height 31
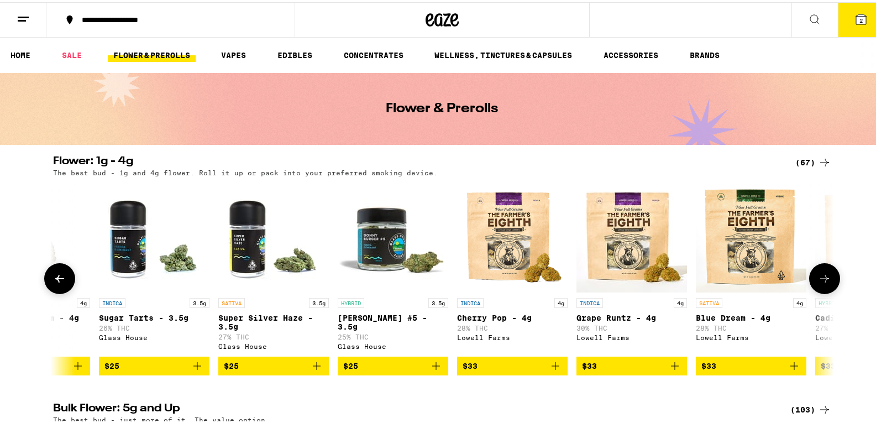
scroll to position [0, 1316]
